Goal: Transaction & Acquisition: Book appointment/travel/reservation

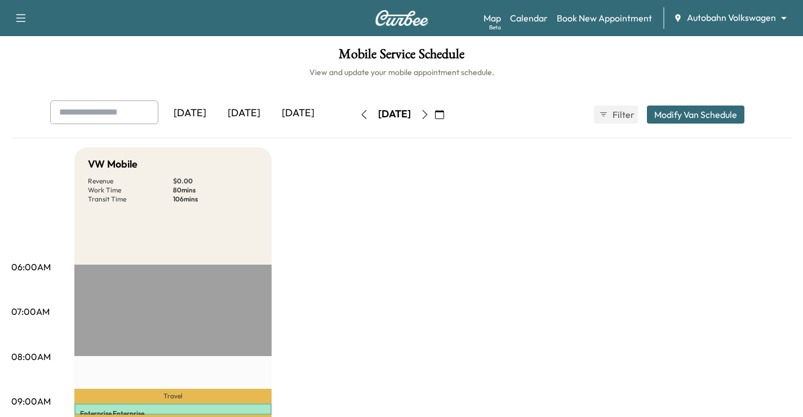
click at [444, 113] on icon "button" at bounding box center [439, 114] width 9 height 9
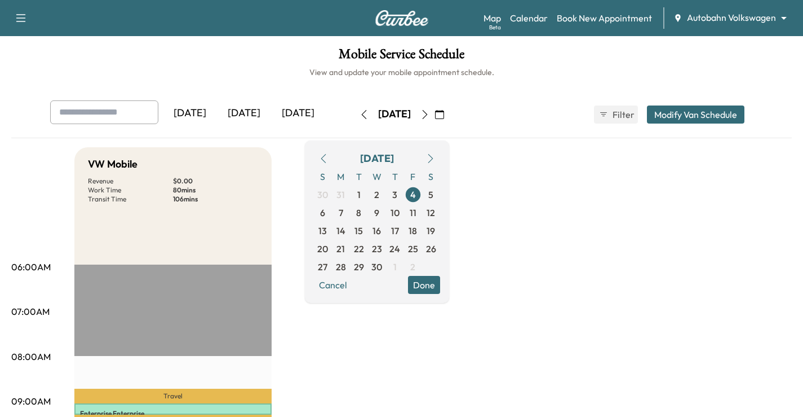
click at [440, 163] on button "button" at bounding box center [430, 158] width 19 height 18
click at [435, 157] on icon "button" at bounding box center [430, 158] width 9 height 9
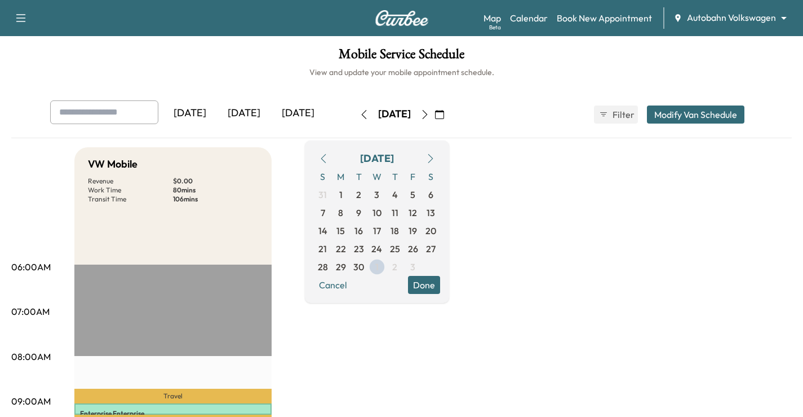
click at [435, 157] on icon "button" at bounding box center [430, 158] width 9 height 9
click at [386, 190] on span "1" at bounding box center [377, 195] width 18 height 18
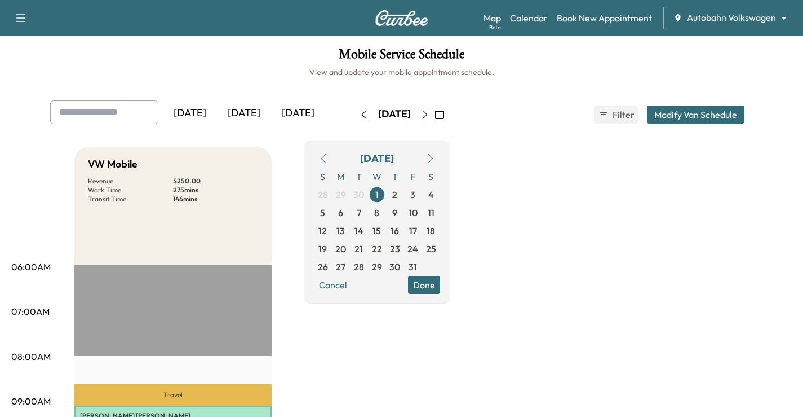
click at [435, 160] on icon "button" at bounding box center [430, 158] width 9 height 9
click at [427, 110] on icon "button" at bounding box center [424, 114] width 5 height 9
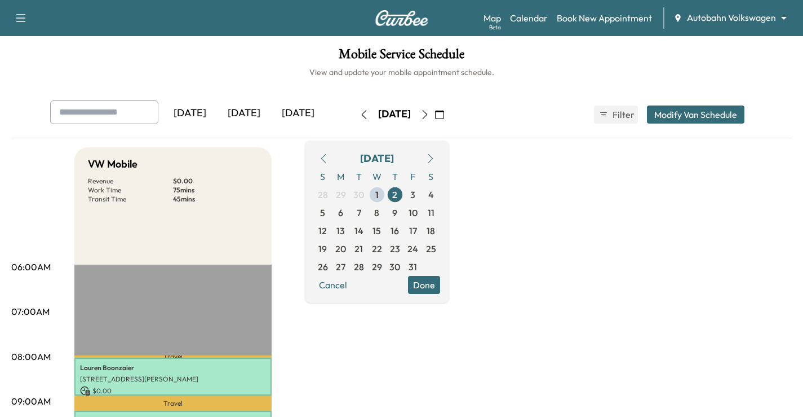
click at [427, 112] on icon "button" at bounding box center [424, 114] width 5 height 9
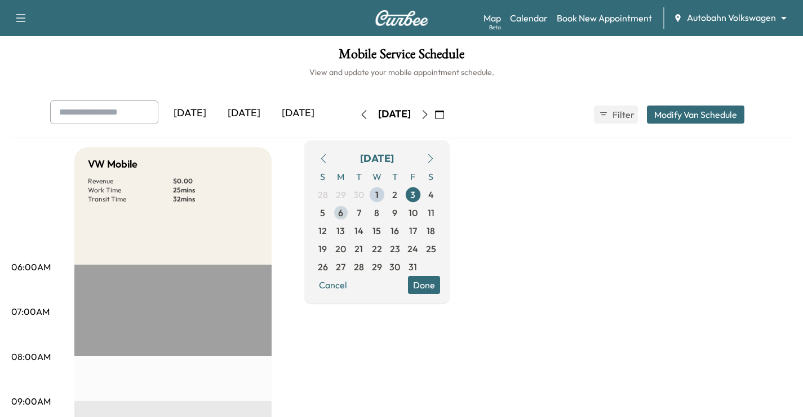
click at [343, 206] on span "6" at bounding box center [340, 213] width 5 height 14
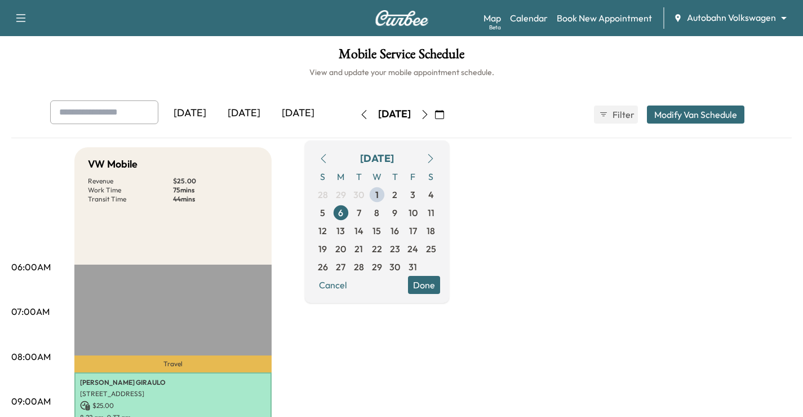
click at [595, 16] on link "Book New Appointment" at bounding box center [604, 18] width 95 height 14
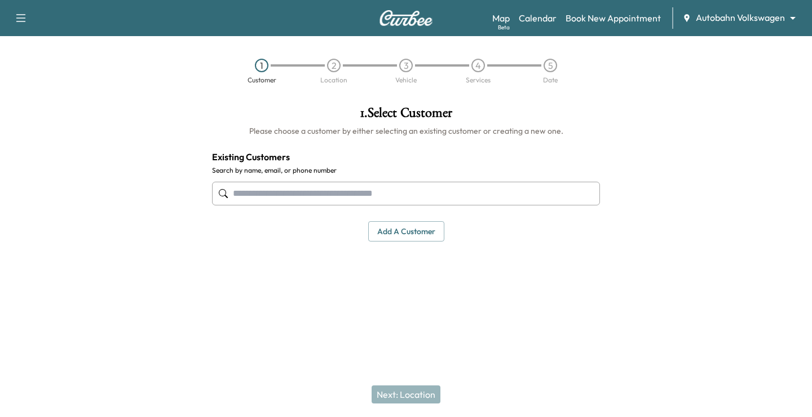
paste input "**********"
click at [278, 191] on input "**********" at bounding box center [406, 194] width 388 height 24
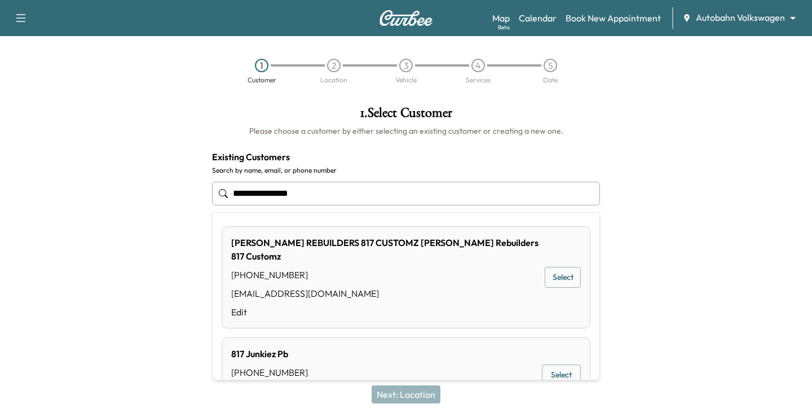
click at [275, 195] on input "**********" at bounding box center [406, 194] width 388 height 24
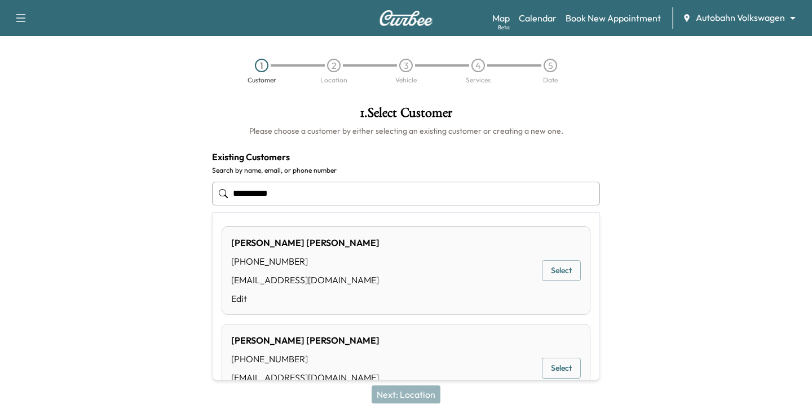
click at [398, 259] on div "[PERSON_NAME] [PHONE_NUMBER] [EMAIL_ADDRESS][DOMAIN_NAME] Edit Select" at bounding box center [406, 270] width 369 height 89
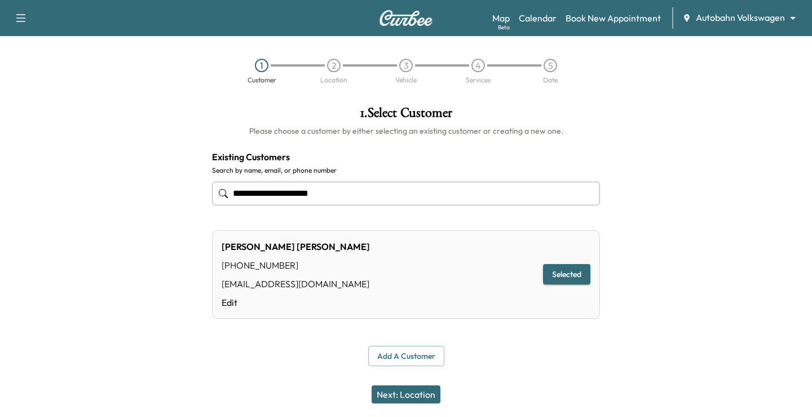
type input "**********"
click at [563, 264] on button "Selected" at bounding box center [566, 274] width 47 height 21
click at [409, 391] on button "Next: Location" at bounding box center [406, 394] width 69 height 18
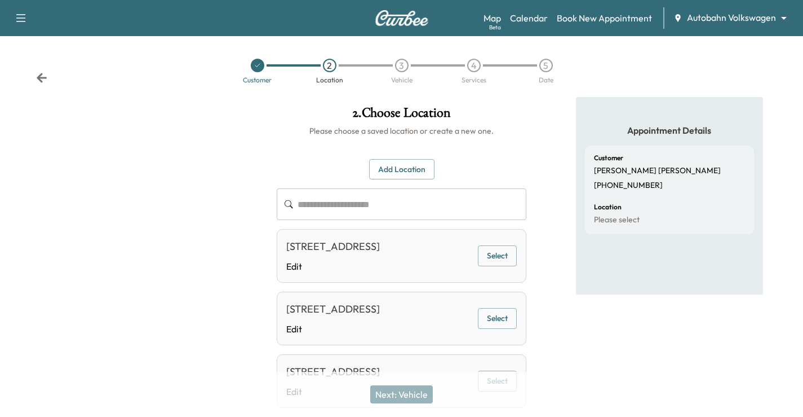
scroll to position [56, 0]
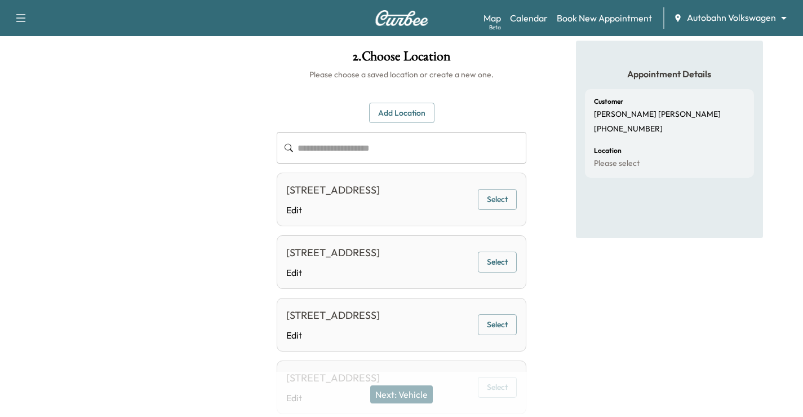
click at [392, 118] on button "Add Location" at bounding box center [401, 113] width 65 height 21
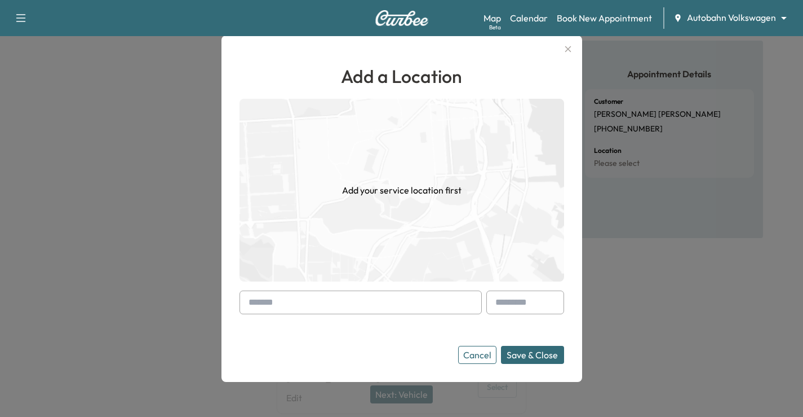
click at [329, 301] on input "text" at bounding box center [361, 302] width 242 height 24
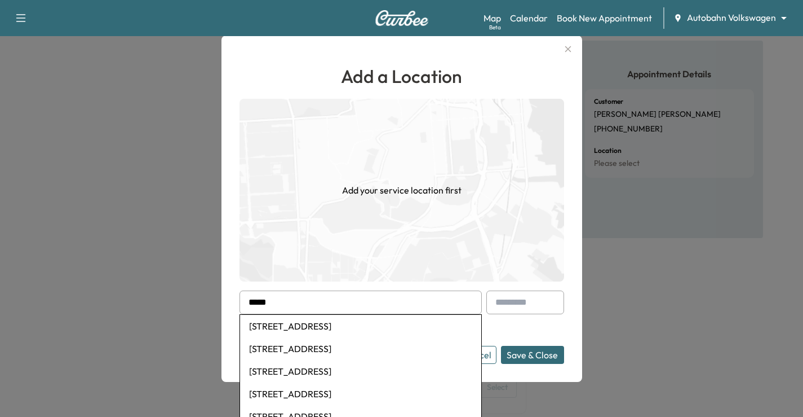
click at [352, 322] on li "[STREET_ADDRESS]" at bounding box center [360, 326] width 241 height 23
type input "**********"
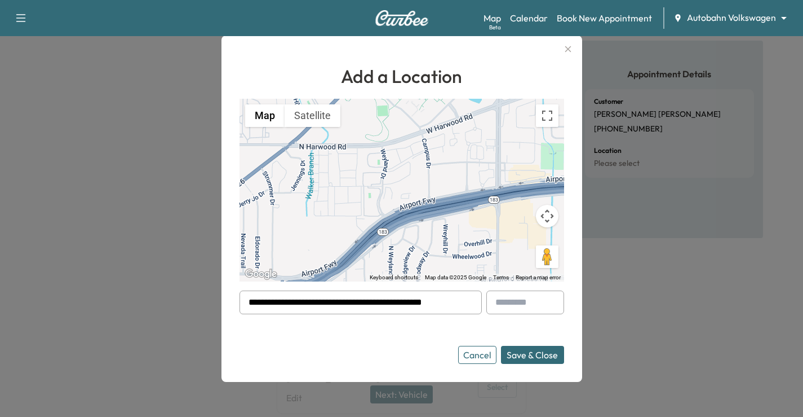
click at [550, 353] on button "Save & Close" at bounding box center [532, 355] width 63 height 18
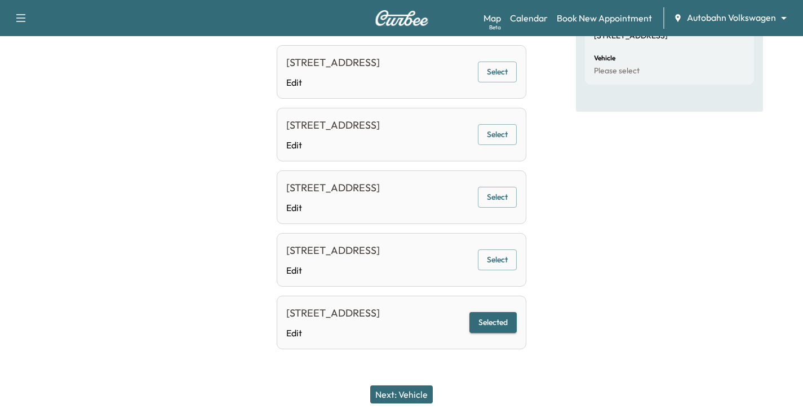
scroll to position [263, 0]
click at [400, 394] on button "Next: Vehicle" at bounding box center [401, 394] width 63 height 18
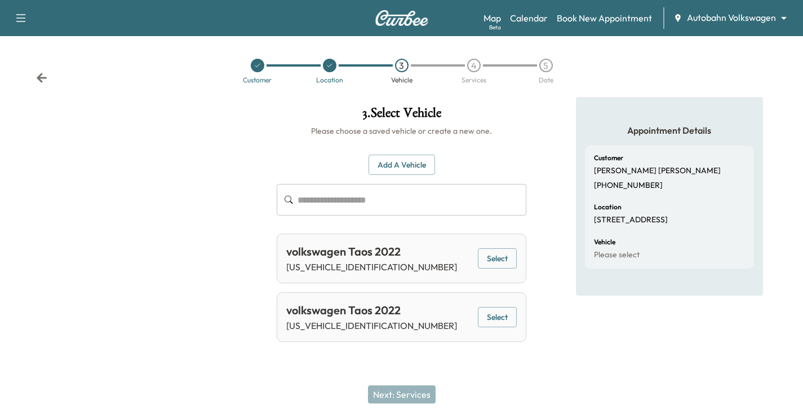
scroll to position [0, 0]
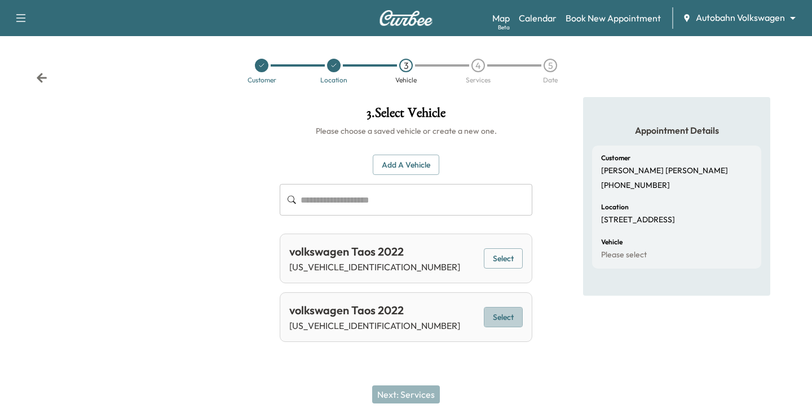
click at [505, 316] on button "Select" at bounding box center [503, 317] width 39 height 21
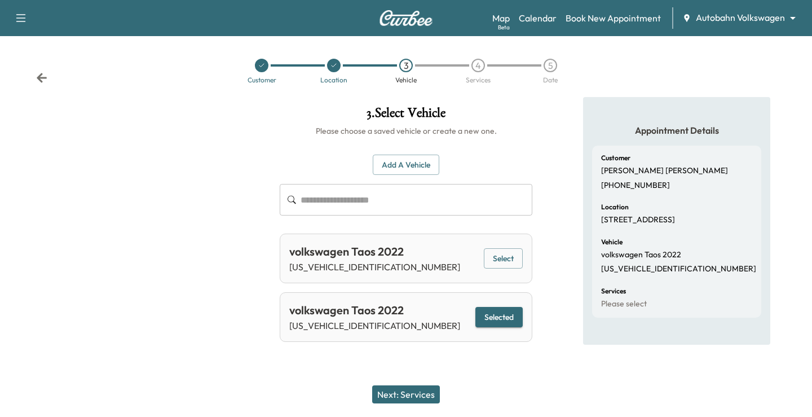
click at [426, 391] on button "Next: Services" at bounding box center [406, 394] width 68 height 18
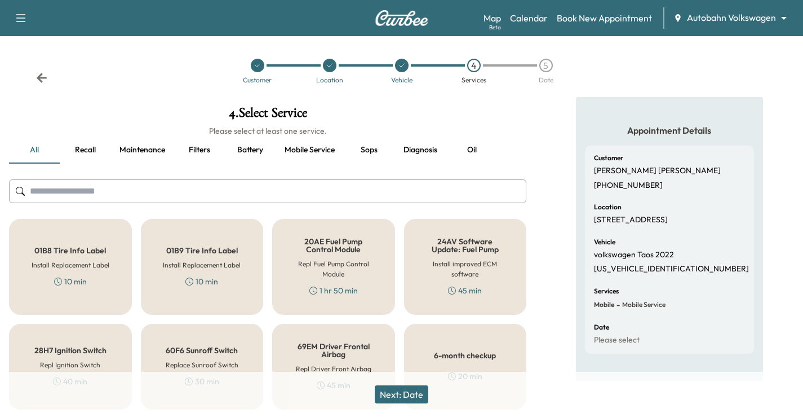
click at [41, 74] on icon at bounding box center [42, 78] width 10 height 10
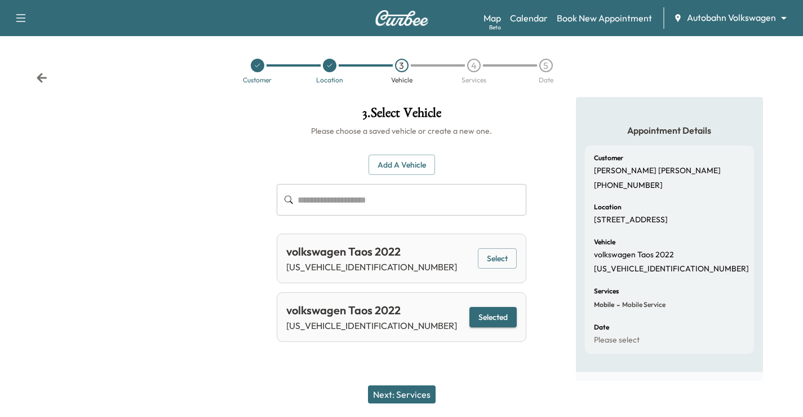
click at [45, 72] on icon at bounding box center [41, 77] width 11 height 11
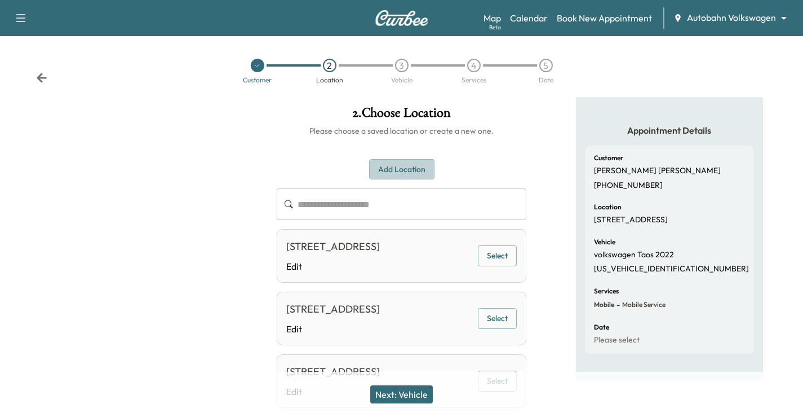
click at [405, 160] on button "Add Location" at bounding box center [401, 169] width 65 height 21
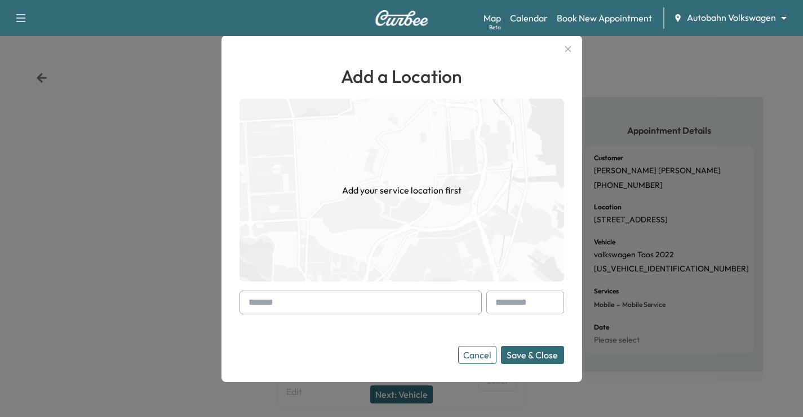
click at [317, 298] on input "text" at bounding box center [361, 302] width 242 height 24
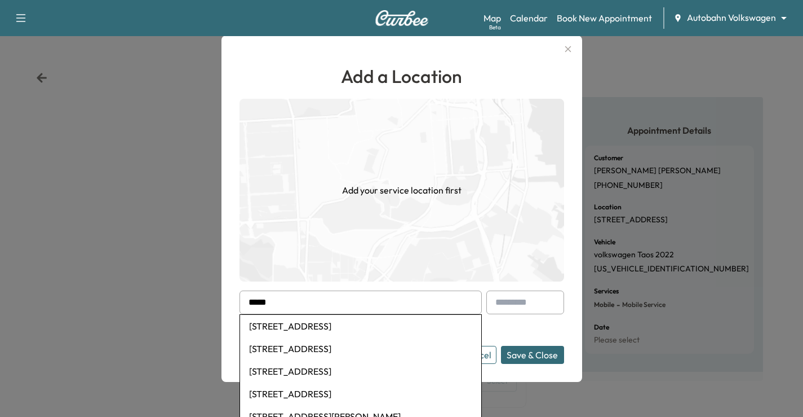
click at [333, 368] on li "[STREET_ADDRESS]" at bounding box center [360, 371] width 241 height 23
type input "**********"
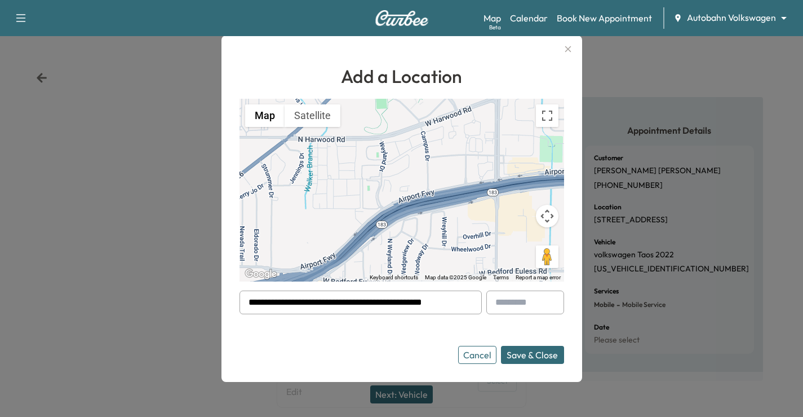
click at [533, 356] on button "Save & Close" at bounding box center [532, 355] width 63 height 18
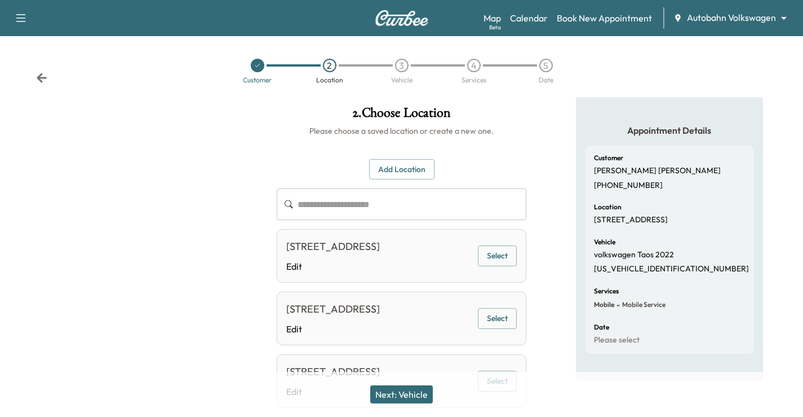
click at [404, 392] on button "Next: Vehicle" at bounding box center [401, 394] width 63 height 18
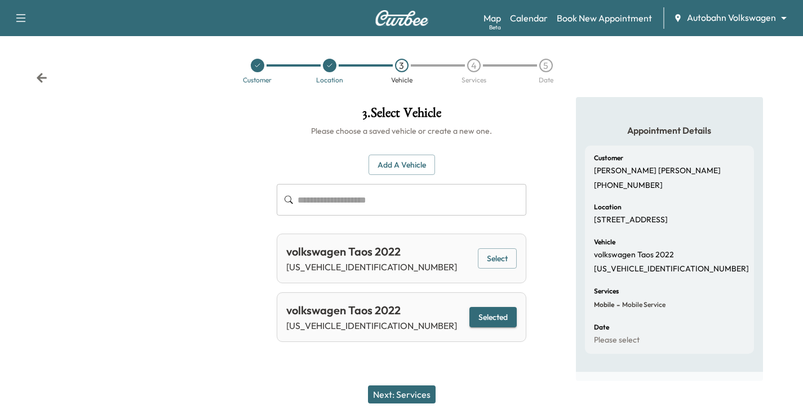
click at [404, 392] on button "Next: Services" at bounding box center [402, 394] width 68 height 18
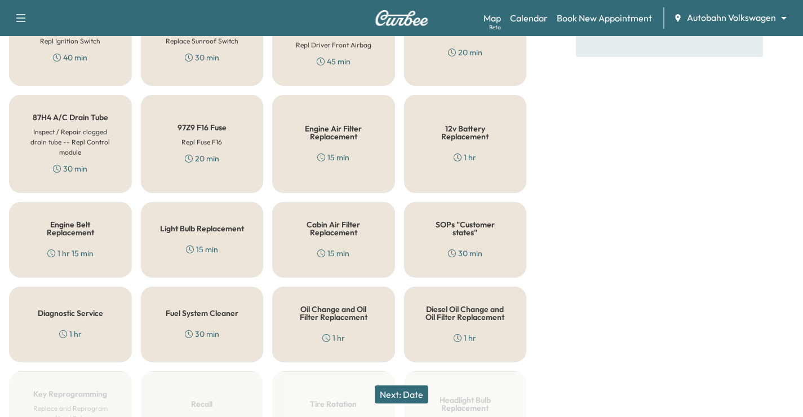
scroll to position [338, 0]
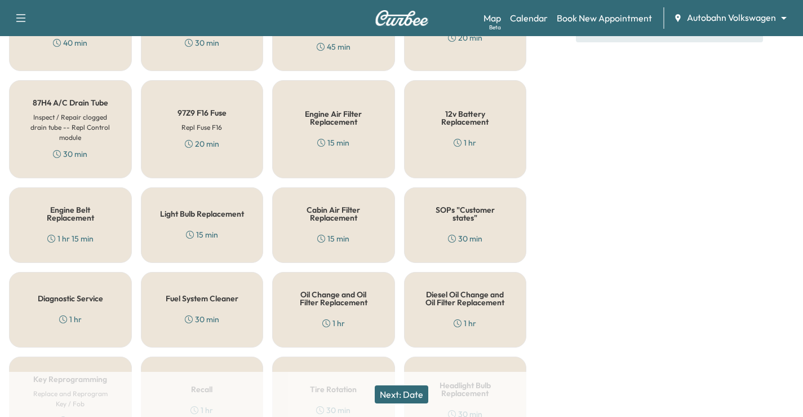
click at [304, 310] on div "Oil Change and Oil Filter Replacement 1 hr" at bounding box center [333, 310] width 123 height 76
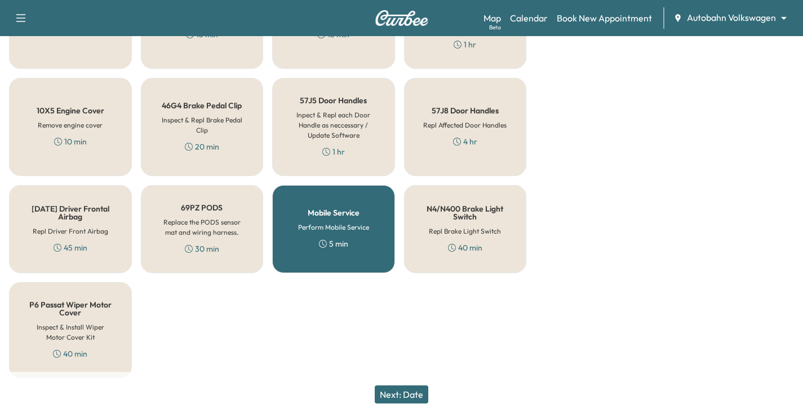
scroll to position [920, 0]
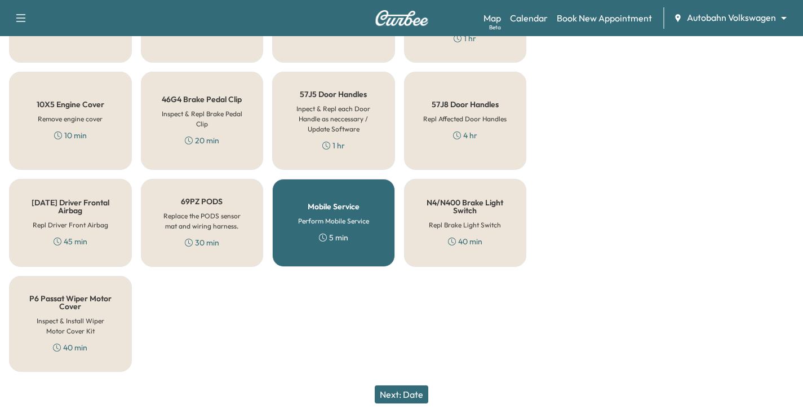
click at [401, 396] on button "Next: Date" at bounding box center [402, 394] width 54 height 18
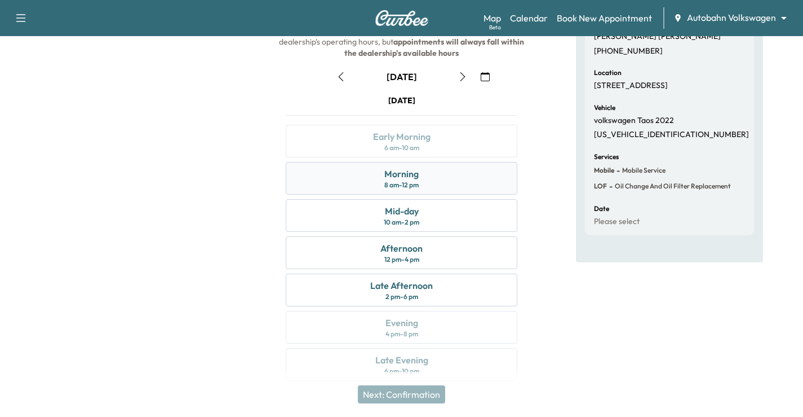
scroll to position [35, 0]
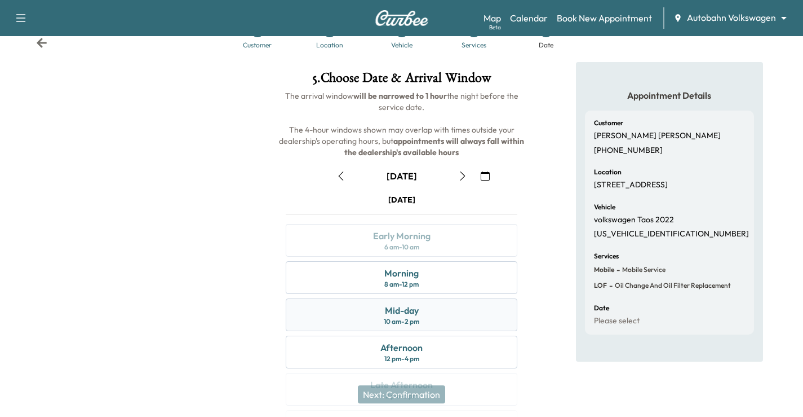
click at [465, 306] on div "Mid-day 10 am - 2 pm" at bounding box center [402, 314] width 232 height 33
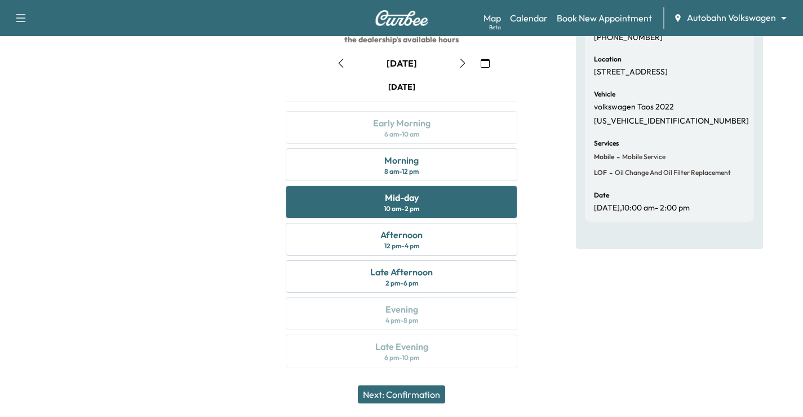
click at [432, 399] on button "Next: Confirmation" at bounding box center [401, 394] width 87 height 18
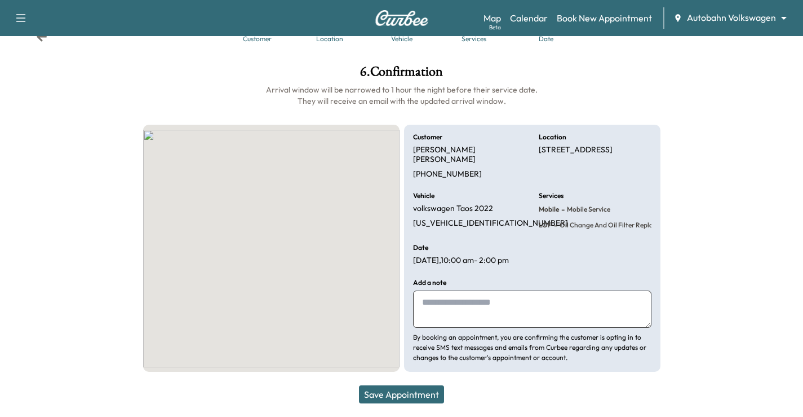
scroll to position [31, 0]
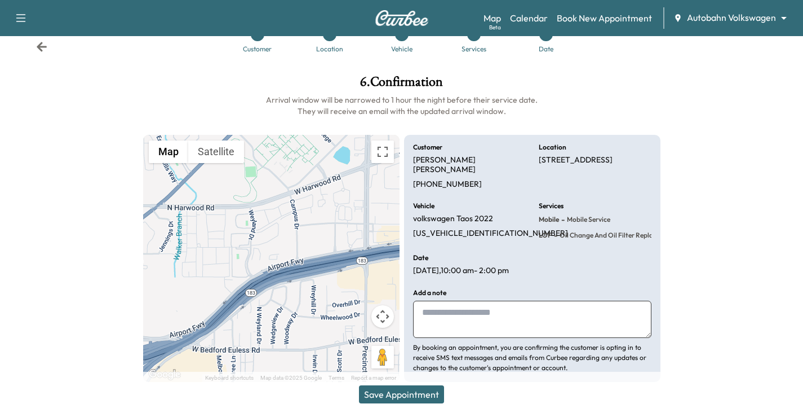
click at [424, 398] on button "Save Appointment" at bounding box center [401, 394] width 85 height 18
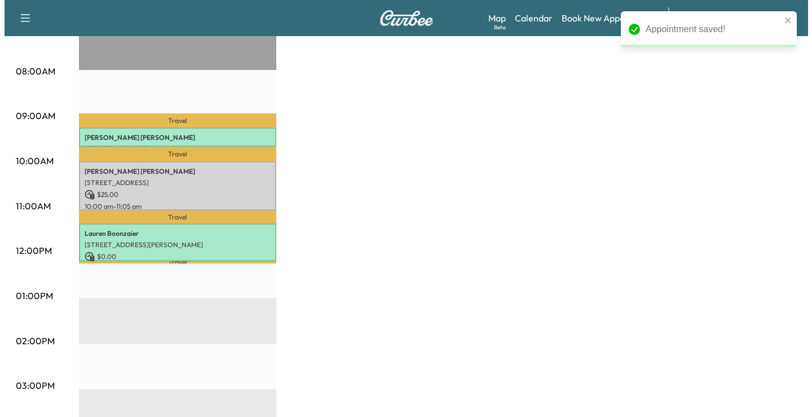
scroll to position [338, 0]
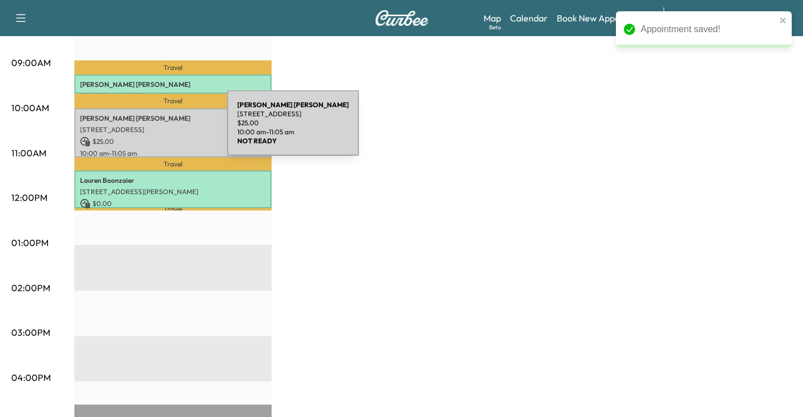
click at [143, 130] on p "[STREET_ADDRESS]" at bounding box center [173, 129] width 186 height 9
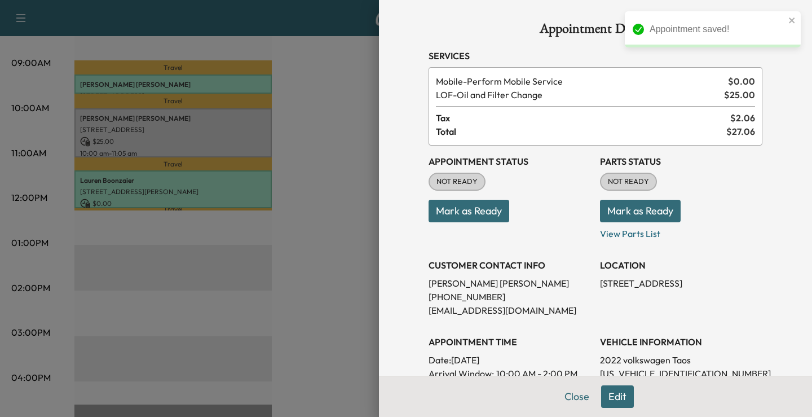
scroll to position [0, 0]
